Goal: Task Accomplishment & Management: Use online tool/utility

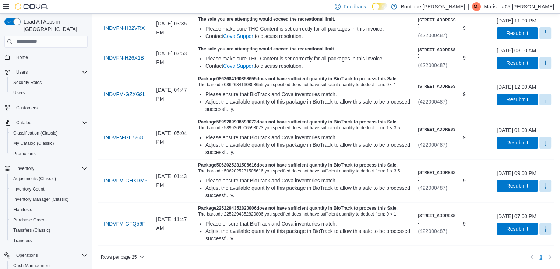
scroll to position [104, 0]
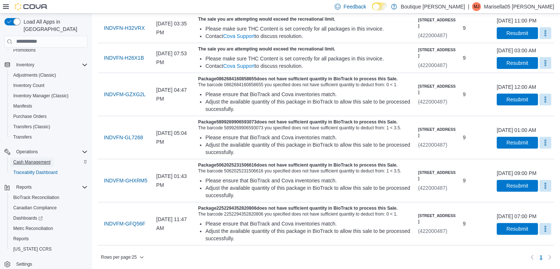
click at [29, 159] on span "Cash Management" at bounding box center [31, 162] width 37 height 6
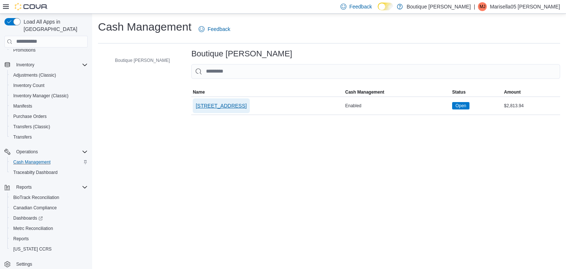
click at [208, 102] on span "[STREET_ADDRESS]" at bounding box center [221, 105] width 51 height 7
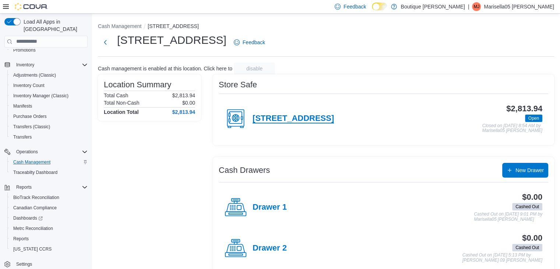
click at [286, 117] on h4 "[STREET_ADDRESS]" at bounding box center [293, 119] width 81 height 10
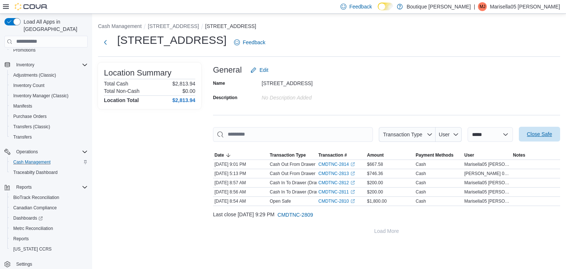
click at [529, 133] on span "Close Safe" at bounding box center [539, 133] width 25 height 7
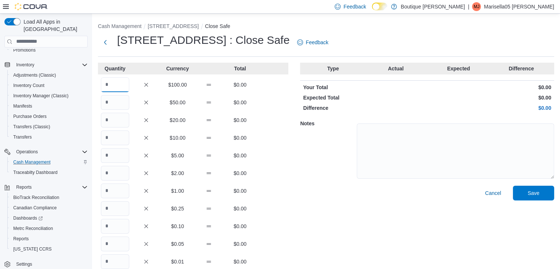
click at [119, 85] on input "Quantity" at bounding box center [115, 84] width 28 height 15
type input "**"
type input "*"
type input "**"
type input "*"
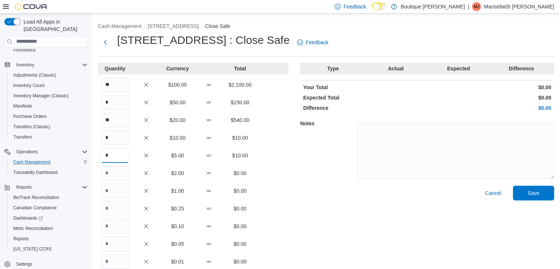
type input "*"
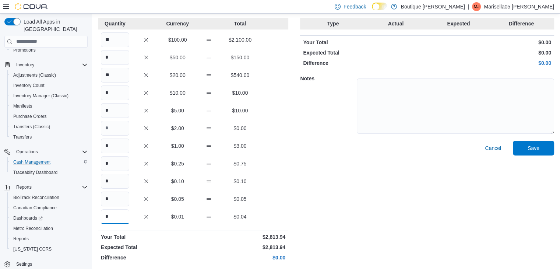
scroll to position [46, 0]
type input "*"
click at [538, 144] on span "Save" at bounding box center [534, 147] width 12 height 7
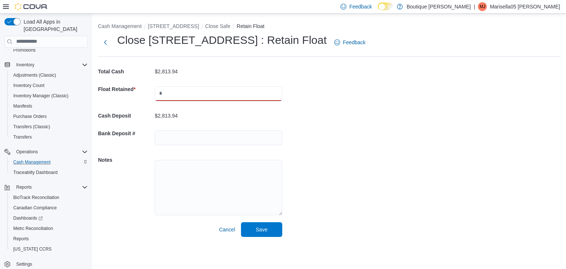
click at [176, 89] on input "text" at bounding box center [218, 93] width 127 height 15
type input "****"
click at [245, 114] on div "$1,013.94" at bounding box center [218, 116] width 127 height 6
click at [256, 232] on span "Save" at bounding box center [262, 228] width 12 height 7
